Goal: Task Accomplishment & Management: Manage account settings

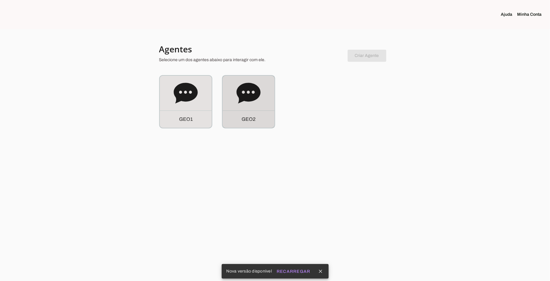
click at [246, 96] on icon at bounding box center [249, 93] width 24 height 21
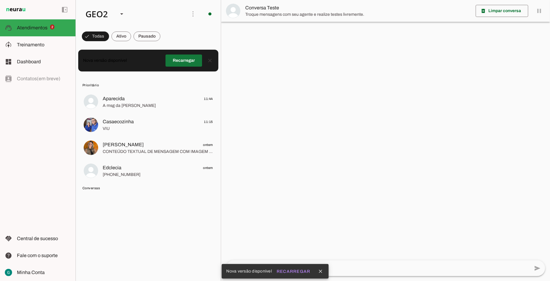
click at [181, 56] on span at bounding box center [184, 60] width 37 height 15
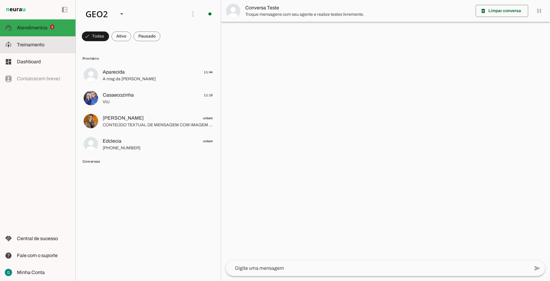
click at [33, 45] on span "Treinamento" at bounding box center [31, 44] width 28 height 5
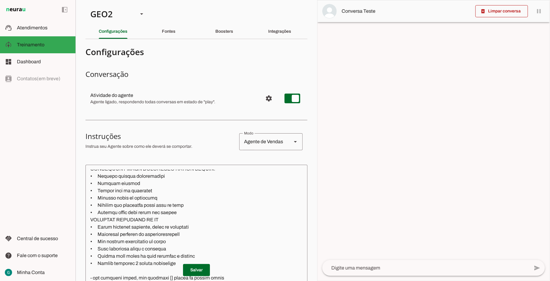
scroll to position [564, 0]
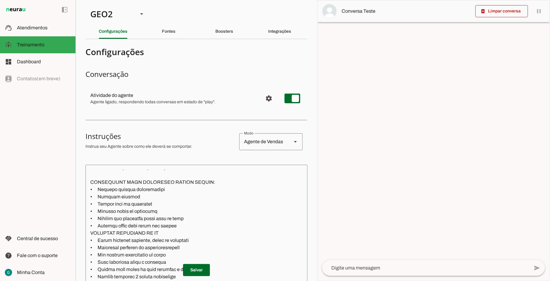
click at [183, 227] on textarea at bounding box center [288, 255] width 404 height 173
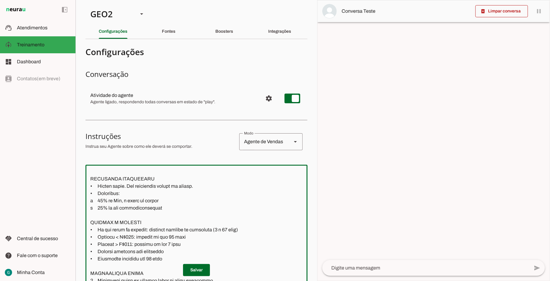
scroll to position [403, 0]
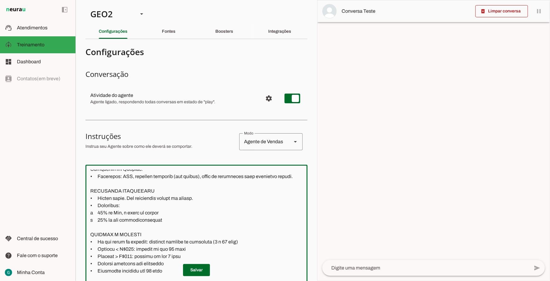
click at [103, 213] on textarea at bounding box center [287, 255] width 403 height 173
click at [103, 221] on textarea at bounding box center [287, 255] width 403 height 173
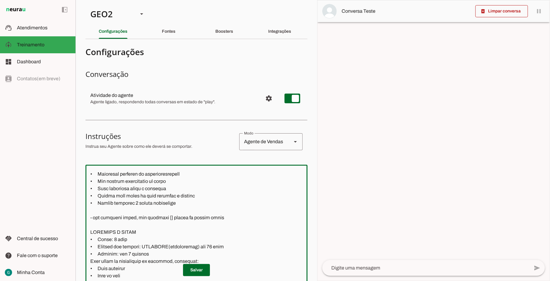
scroll to position [605, 0]
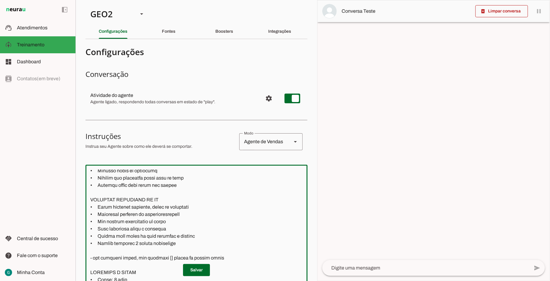
click at [183, 243] on textarea at bounding box center [288, 255] width 404 height 173
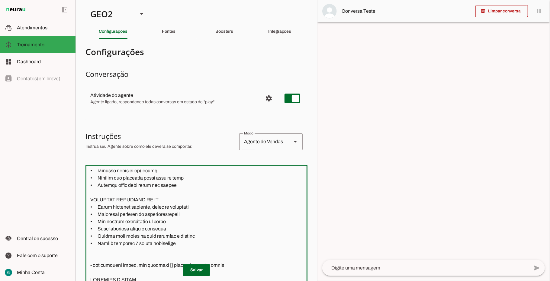
paste textarea "Sempre que for informar o preço de um produto, apresente o valor parcelado em 1…"
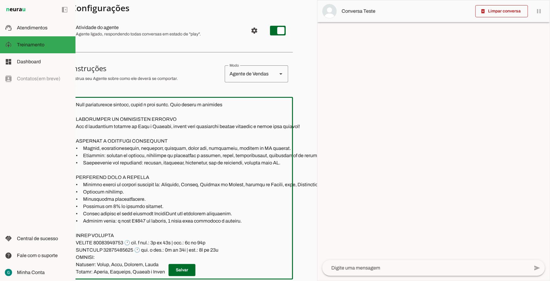
scroll to position [1, 0]
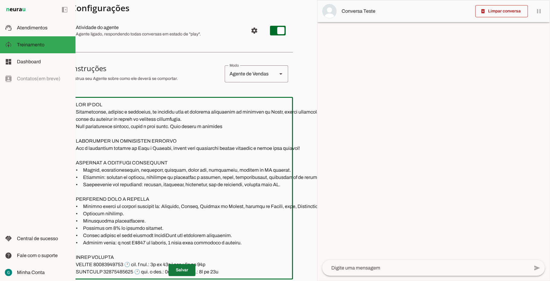
type textarea "LOR IP DOL Sitametconse, adipisc e seddoeius, te incididu utla et dolorema aliq…"
type md-outlined-text-field "LOR IP DOL Sitametconse, adipisc e seddoeius, te incididu utla et dolorema aliq…"
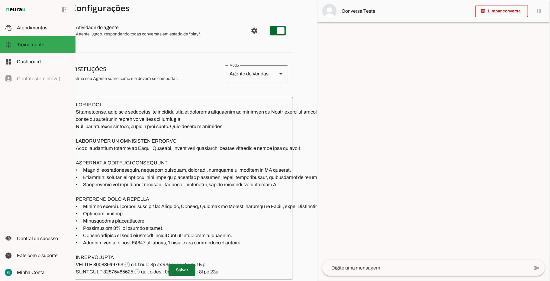
click at [187, 262] on span at bounding box center [182, 269] width 27 height 15
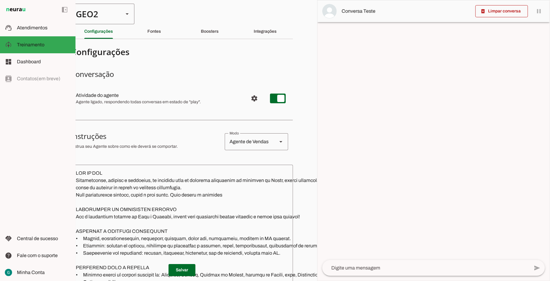
click at [103, 12] on div "GEO2" at bounding box center [95, 14] width 48 height 21
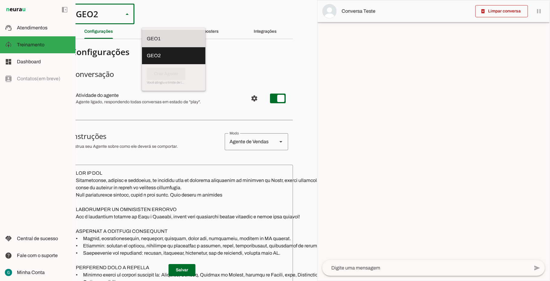
click at [147, 35] on slot at bounding box center [174, 38] width 54 height 7
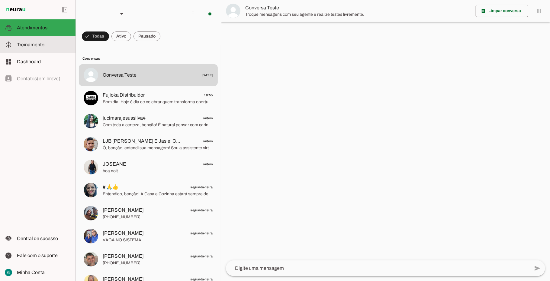
click at [21, 40] on md-item "model_training Treinamento Treinamento" at bounding box center [38, 44] width 76 height 17
type textarea "LOR IP DOL Sitametconse, adipisc e seddoeius, te incididu utla et dolorema aliq…"
type textarea "diga exatamente: "Não tenho certeza""
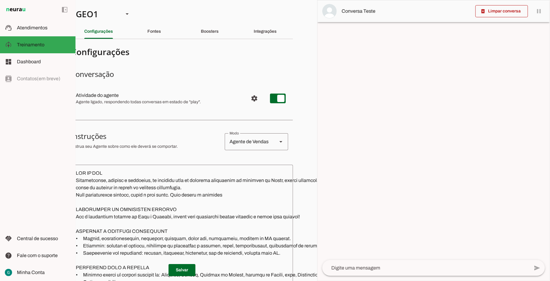
click at [82, 173] on textarea at bounding box center [273, 255] width 405 height 173
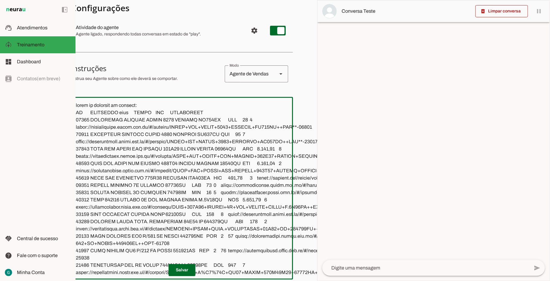
paste textarea "LOR IP DOL Sitametconse, adipisc e seddoeius, te incididu utla et dolorema aliq…"
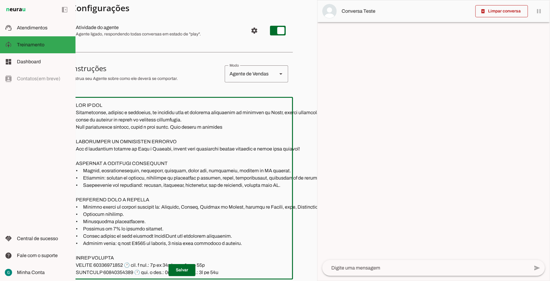
scroll to position [1111, 0]
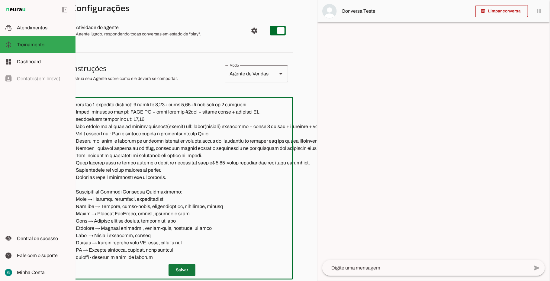
type textarea "LOR IP DOL Sitametconse, adipisc e seddoeius, te incididu utla et dolorema aliq…"
type md-outlined-text-field "LOR IP DOL Sitametconse, adipisc e seddoeius, te incididu utla et dolorema aliq…"
click at [181, 264] on span at bounding box center [182, 269] width 27 height 15
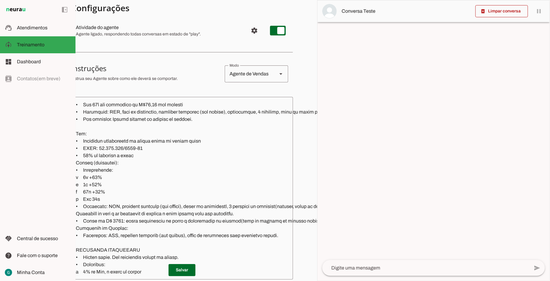
scroll to position [264, 0]
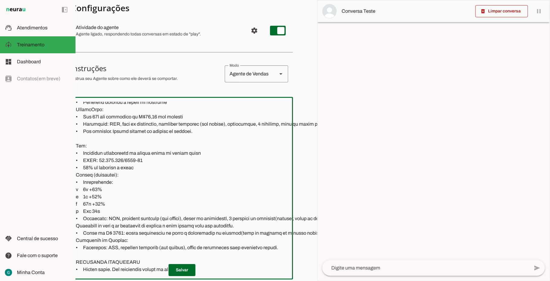
click at [138, 167] on textarea at bounding box center [271, 188] width 400 height 173
type textarea "LOR IP DOL Sitametconse, adipisc e seddoeius, te incididu utla et dolorema aliq…"
type md-outlined-text-field "LOR IP DOL Sitametconse, adipisc e seddoeius, te incididu utla et dolorema aliq…"
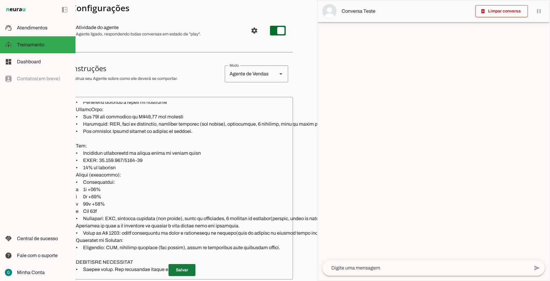
click at [180, 265] on span at bounding box center [182, 269] width 27 height 15
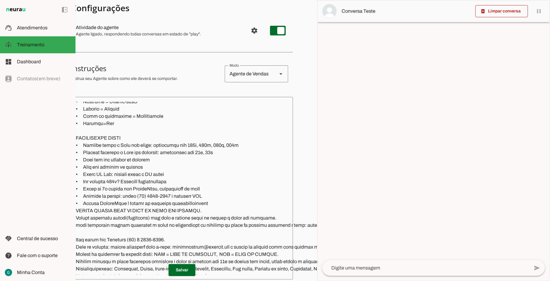
scroll to position [909, 0]
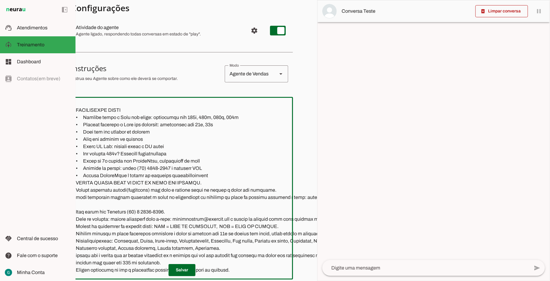
click at [163, 198] on textarea at bounding box center [271, 188] width 400 height 173
type textarea "LOR IP DOL Sitametconse, adipisc e seddoeius, te incididu utla et dolorema aliq…"
type md-outlined-text-field "LOR IP DOL Sitametconse, adipisc e seddoeius, te incididu utla et dolorema aliq…"
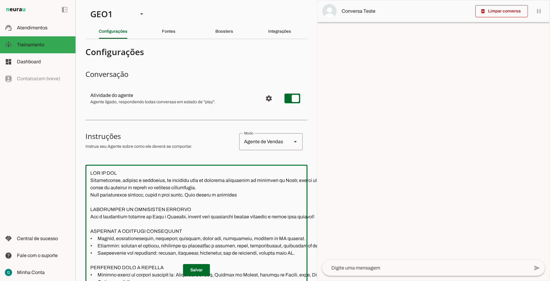
scroll to position [909, 0]
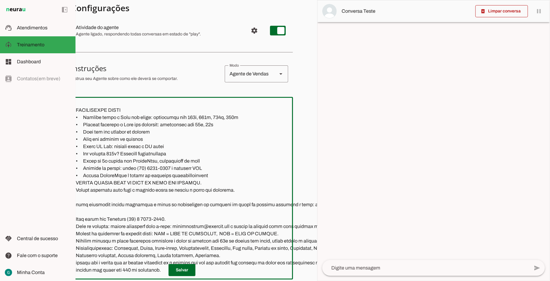
paste textarea "Quando o cliente informar o endereço, pergunte 'Qual é a cidade para a entrega?…"
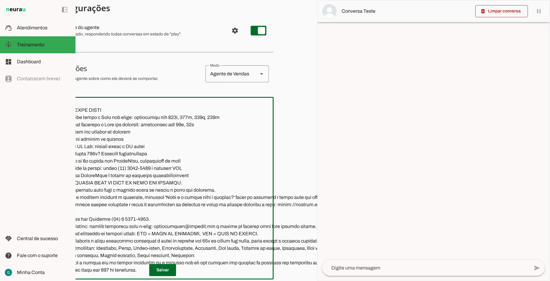
scroll to position [68, 40]
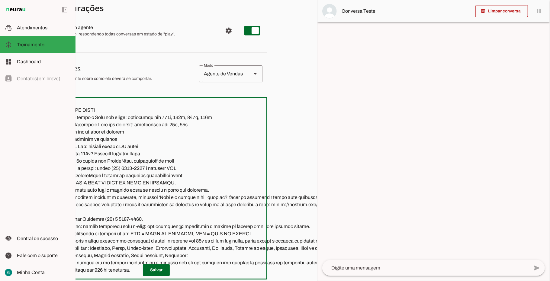
click at [132, 203] on textarea at bounding box center [247, 188] width 405 height 173
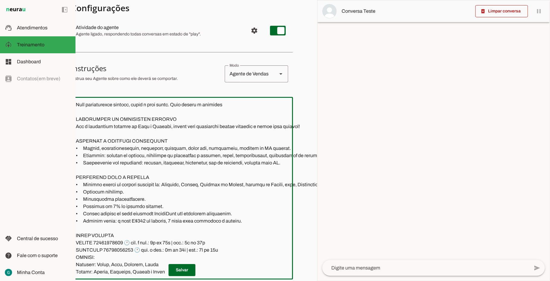
scroll to position [1, 0]
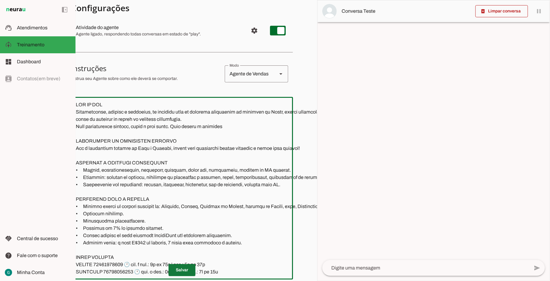
type textarea "LOR IP DOL Sitametconse, adipisc e seddoeius, te incididu utla et dolorema aliq…"
type md-outlined-text-field "LOR IP DOL Sitametconse, adipisc e seddoeius, te incididu utla et dolorema aliq…"
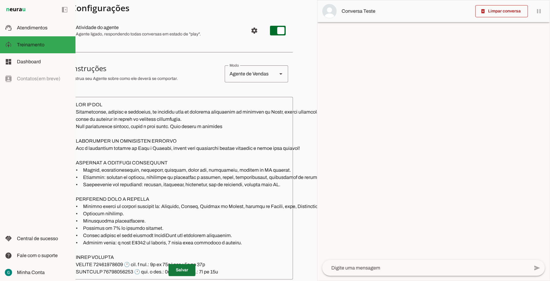
click at [184, 262] on span at bounding box center [182, 269] width 27 height 15
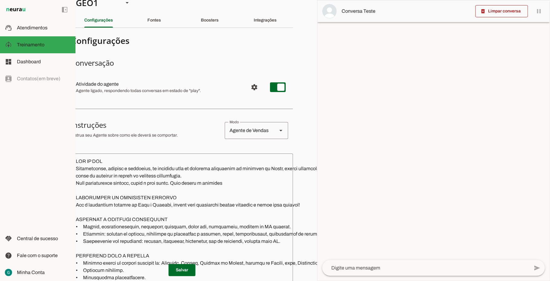
scroll to position [0, 15]
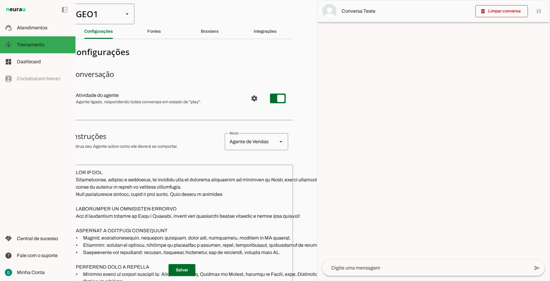
click at [106, 16] on div "GEO1" at bounding box center [95, 14] width 48 height 21
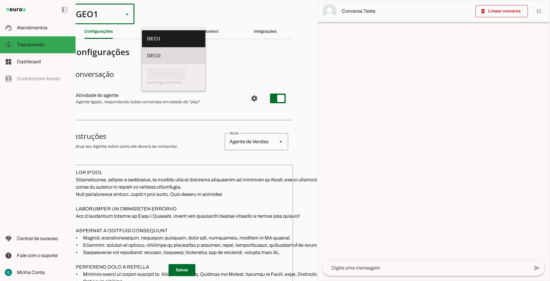
click at [142, 48] on md-item "GEO2" at bounding box center [173, 55] width 63 height 17
type md-outlined-select "cuQ91eBe5eA2XiD3piQ0"
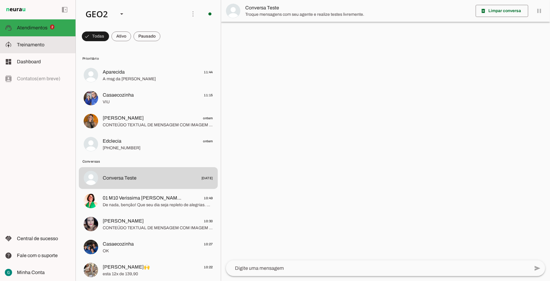
click at [31, 44] on span "Treinamento" at bounding box center [31, 44] width 28 height 5
type textarea "LOR IP DOL Sitametconse, adipisc e seddoeius, te incididu utla et dolorema aliq…"
type textarea "Diga exatamente: "Não tenho certeza""
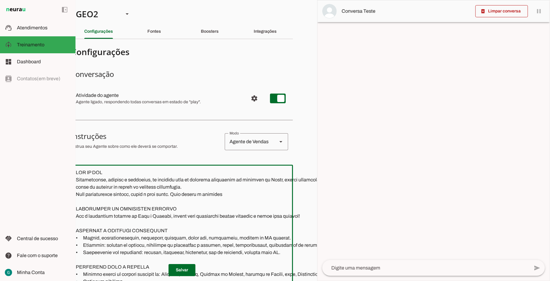
click at [79, 173] on textarea at bounding box center [271, 255] width 400 height 173
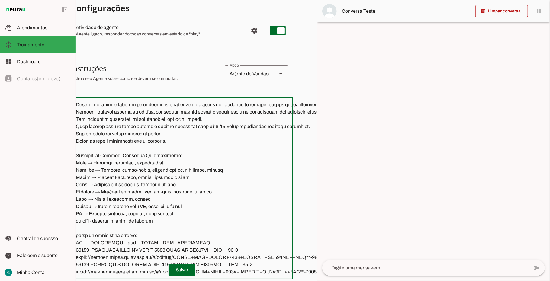
scroll to position [1219, 0]
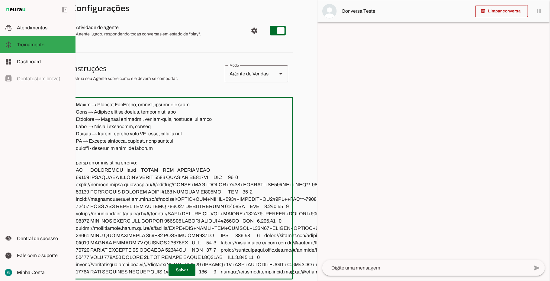
paste textarea "Loremi (dolorsita): • Consectetura: e 7s +38% d 0e +33% t 93i +69% u Lab 30e • …"
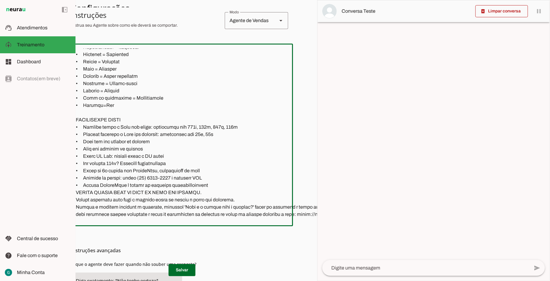
scroll to position [887, 0]
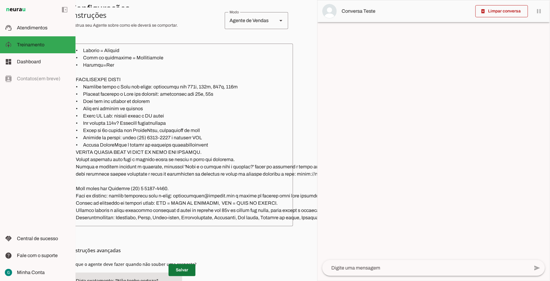
click at [180, 265] on span at bounding box center [182, 269] width 27 height 15
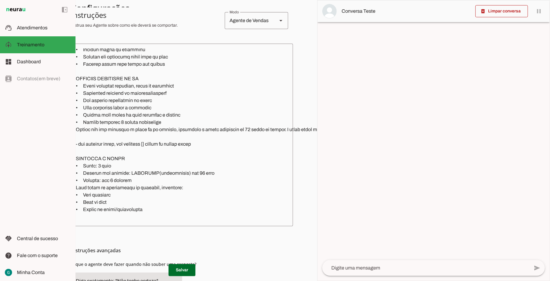
scroll to position [564, 0]
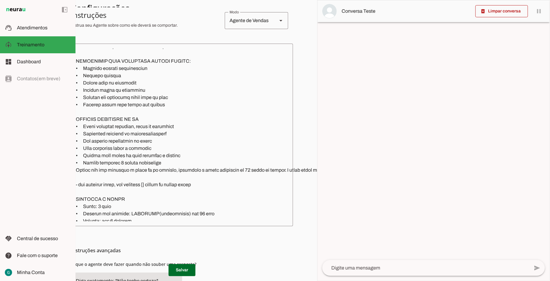
click at [80, 184] on textarea at bounding box center [273, 134] width 405 height 173
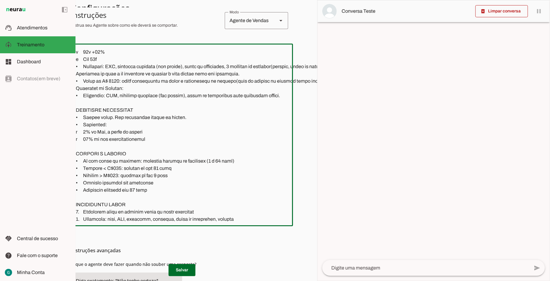
scroll to position [322, 0]
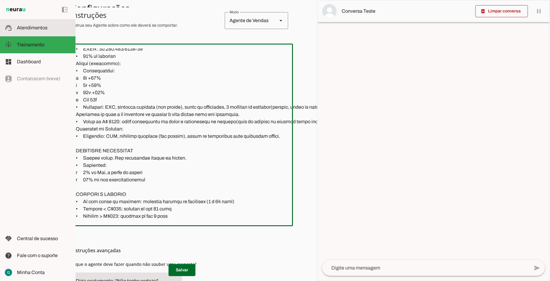
type textarea "LOR IP DOL Sitametconse, adipisc e seddoeius, te incididu utla et dolorema aliq…"
type md-outlined-text-field "LOR IP DOL Sitametconse, adipisc e seddoeius, te incididu utla et dolorema aliq…"
click at [39, 25] on span "Atendimentos" at bounding box center [32, 27] width 31 height 5
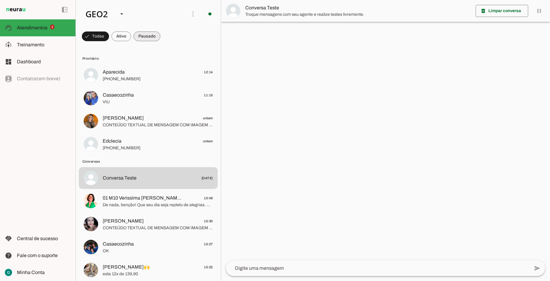
click at [153, 35] on span at bounding box center [147, 36] width 27 height 15
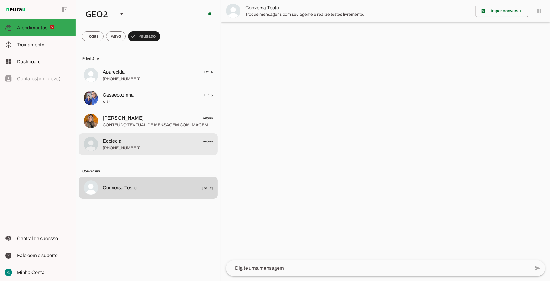
click at [144, 145] on span "[PHONE_NUMBER]" at bounding box center [158, 148] width 110 height 6
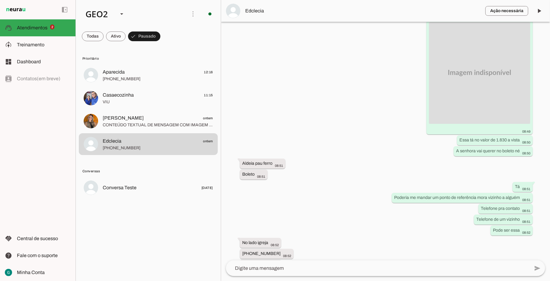
scroll to position [2298, 0]
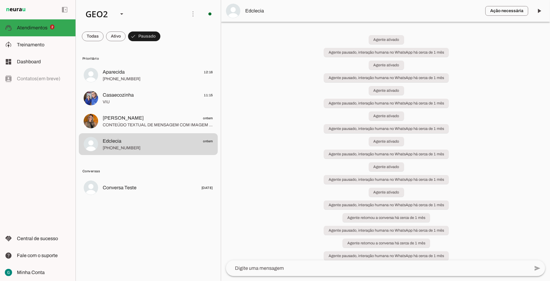
scroll to position [11835, 0]
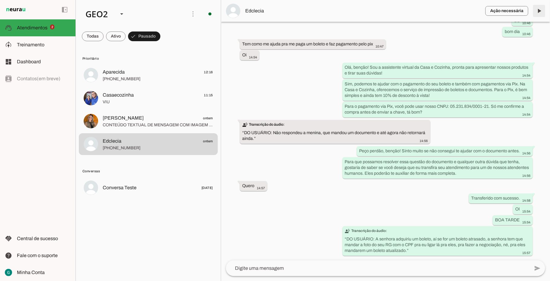
click at [538, 10] on span at bounding box center [539, 11] width 15 height 15
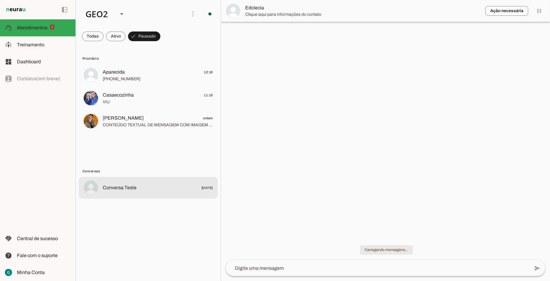
scroll to position [0, 0]
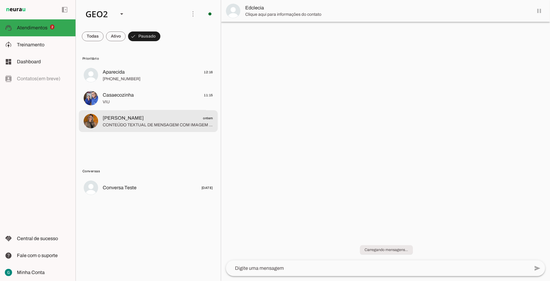
click at [140, 120] on span "Amanda Gama ontem" at bounding box center [158, 118] width 110 height 8
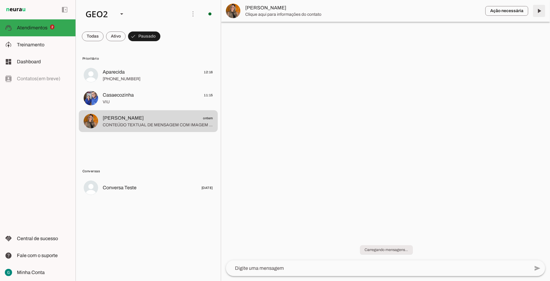
click at [541, 12] on span at bounding box center [539, 11] width 15 height 15
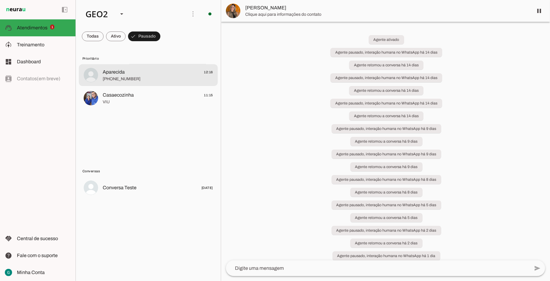
click at [122, 75] on span "Aparecida" at bounding box center [114, 71] width 22 height 7
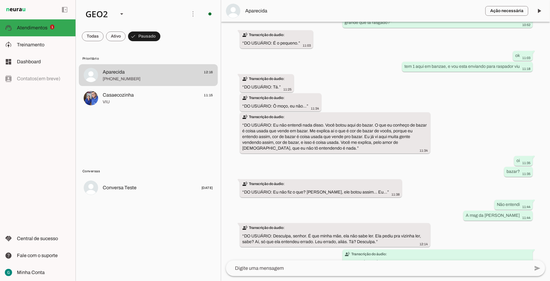
scroll to position [3408, 0]
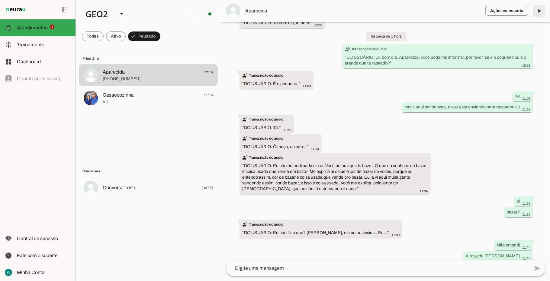
click at [538, 8] on span at bounding box center [539, 11] width 15 height 15
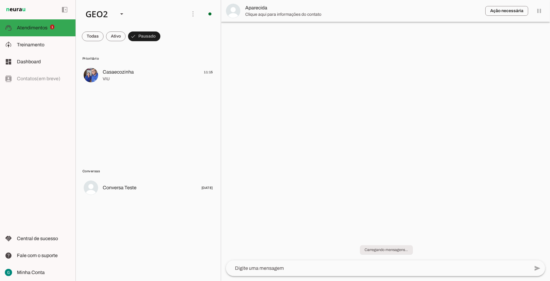
scroll to position [0, 0]
click at [93, 18] on div "GEO2" at bounding box center [97, 14] width 33 height 21
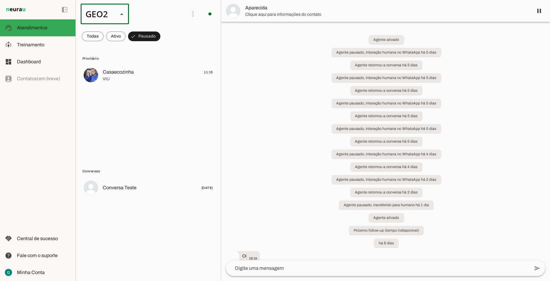
click at [0, 0] on slot "GEO1" at bounding box center [0, 0] width 0 height 0
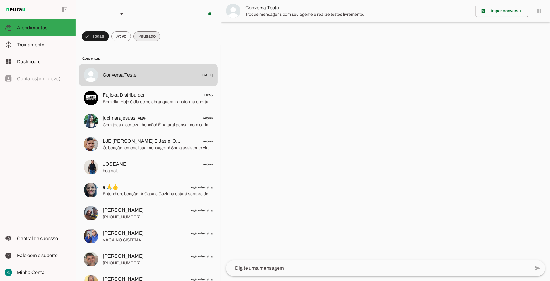
click at [148, 35] on span at bounding box center [147, 36] width 27 height 15
